Goal: Task Accomplishment & Management: Use online tool/utility

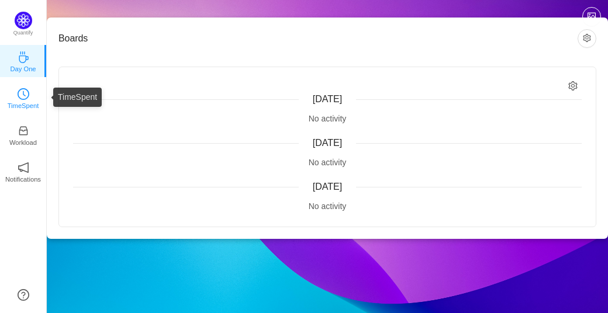
click at [18, 94] on link "TimeSpent" at bounding box center [24, 98] width 12 height 12
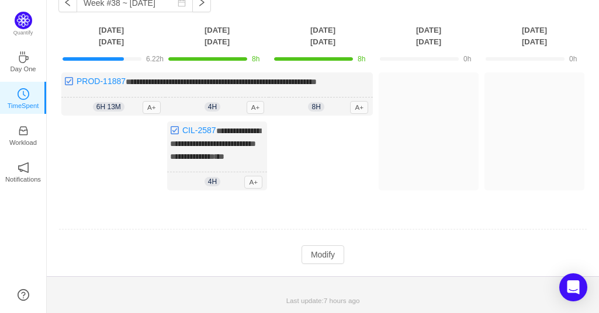
scroll to position [71, 0]
click at [329, 249] on button "Modify" at bounding box center [323, 255] width 43 height 19
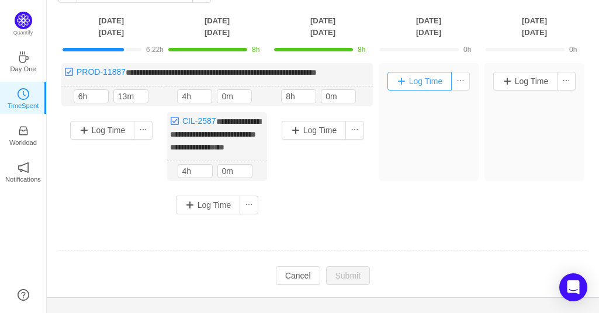
click at [426, 71] on div "Log Time" at bounding box center [429, 81] width 94 height 30
click at [427, 81] on button "Log Time" at bounding box center [420, 81] width 65 height 19
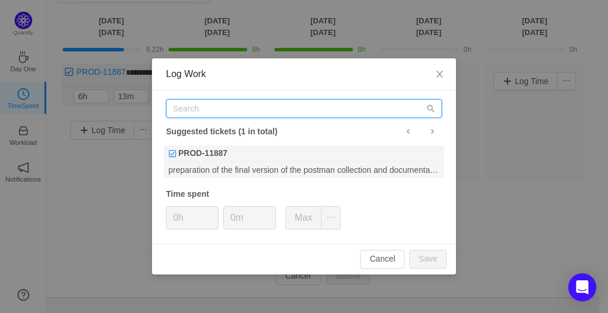
click at [249, 114] on input "text" at bounding box center [304, 108] width 276 height 19
paste input "PROD-11926"
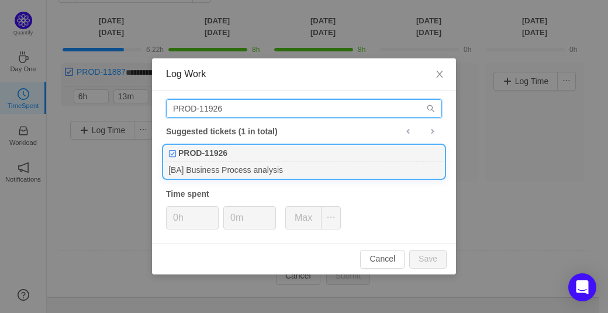
type input "PROD-11926"
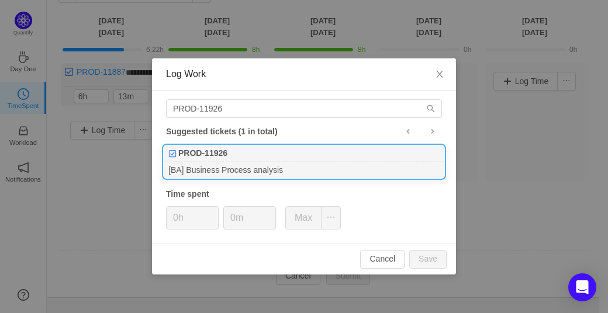
click at [227, 155] on div "PROD-11926" at bounding box center [304, 154] width 281 height 16
click at [211, 211] on span "Increase Value" at bounding box center [212, 213] width 12 height 13
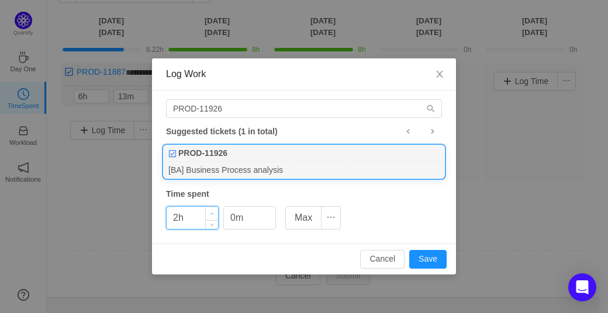
click at [211, 211] on span "Increase Value" at bounding box center [212, 213] width 12 height 13
type input "3h"
click at [211, 211] on span "Increase Value" at bounding box center [212, 213] width 12 height 13
click at [270, 212] on icon "icon: up" at bounding box center [270, 214] width 4 height 4
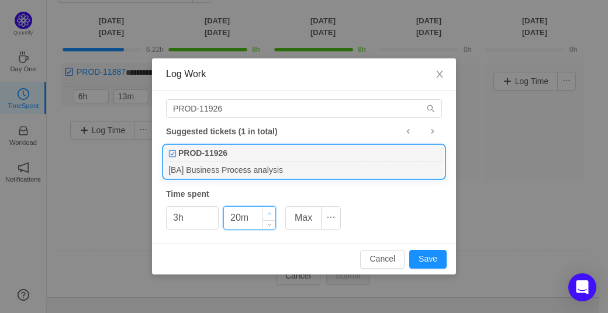
type input "30m"
click at [270, 212] on icon "icon: up" at bounding box center [270, 214] width 4 height 4
click at [422, 258] on button "Save" at bounding box center [427, 259] width 37 height 19
type input "0h"
type input "0m"
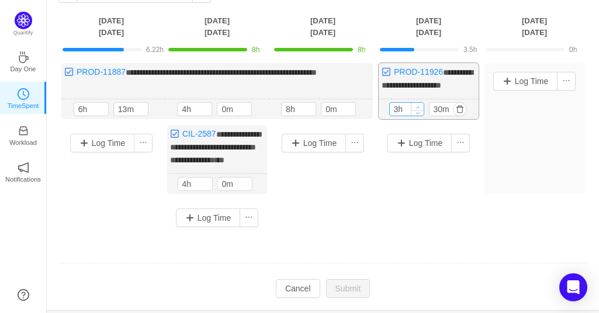
type input "4h"
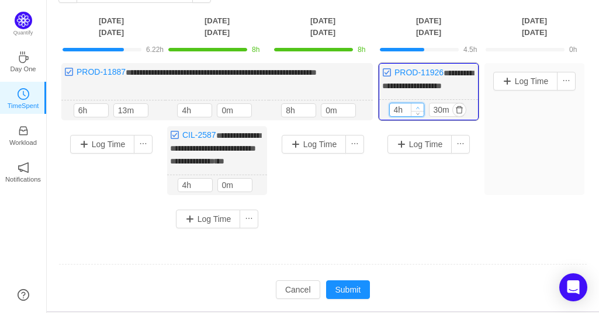
click at [420, 103] on span "Increase Value" at bounding box center [418, 107] width 12 height 8
click at [451, 113] on span "Decrease Value" at bounding box center [457, 113] width 12 height 8
type input "0m"
click at [451, 113] on span "Decrease Value" at bounding box center [457, 113] width 12 height 8
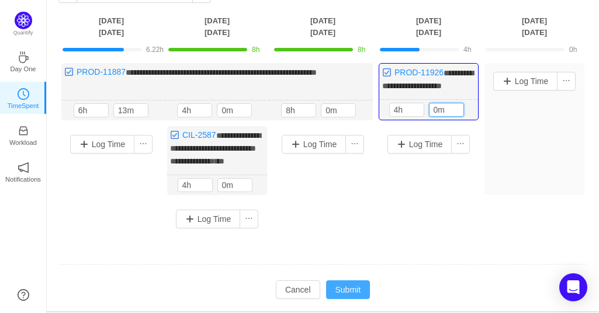
click at [363, 295] on button "Submit" at bounding box center [348, 290] width 44 height 19
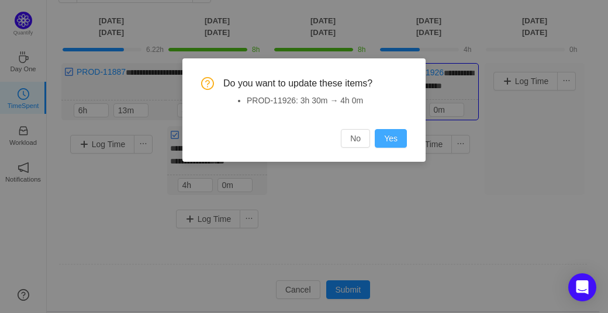
click at [402, 144] on button "Yes" at bounding box center [391, 138] width 32 height 19
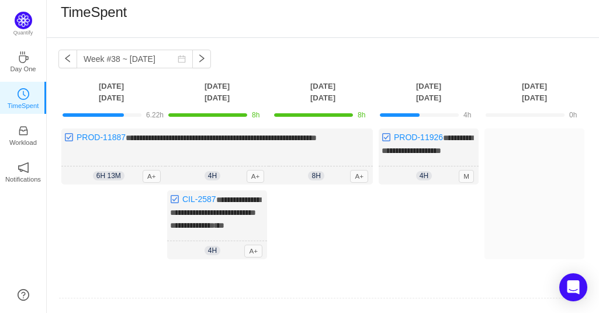
scroll to position [0, 0]
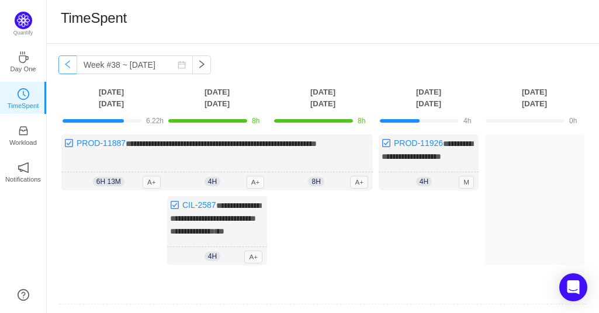
click at [71, 66] on button "button" at bounding box center [67, 65] width 19 height 19
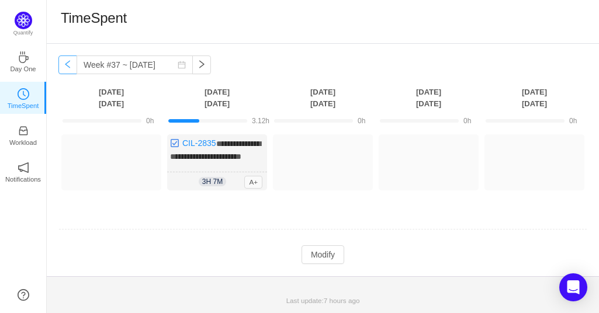
click at [67, 69] on button "button" at bounding box center [67, 65] width 19 height 19
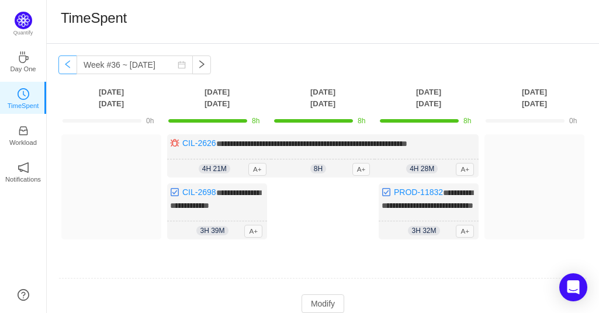
click at [66, 68] on button "button" at bounding box center [67, 65] width 19 height 19
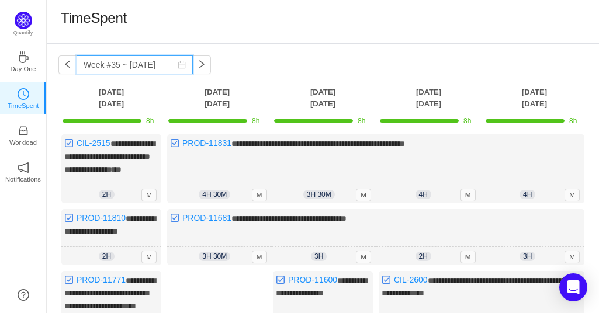
click at [182, 64] on input "Week #35 ~ [DATE]" at bounding box center [135, 65] width 116 height 19
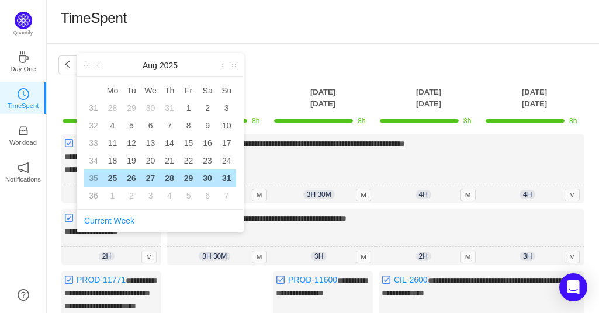
click at [189, 64] on div "[DATE]" at bounding box center [160, 65] width 166 height 23
click at [216, 24] on div "TimeSpent" at bounding box center [323, 21] width 525 height 25
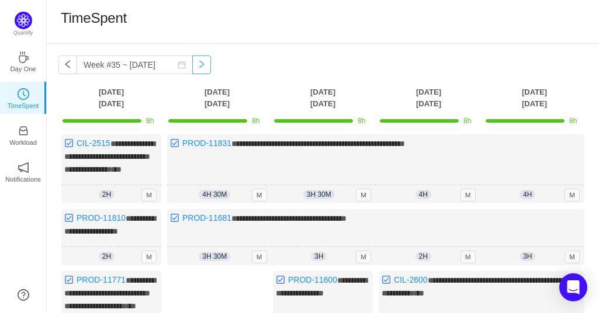
click at [201, 57] on button "button" at bounding box center [201, 65] width 19 height 19
type input "Week #36 ~ [DATE]"
